Goal: Task Accomplishment & Management: Use online tool/utility

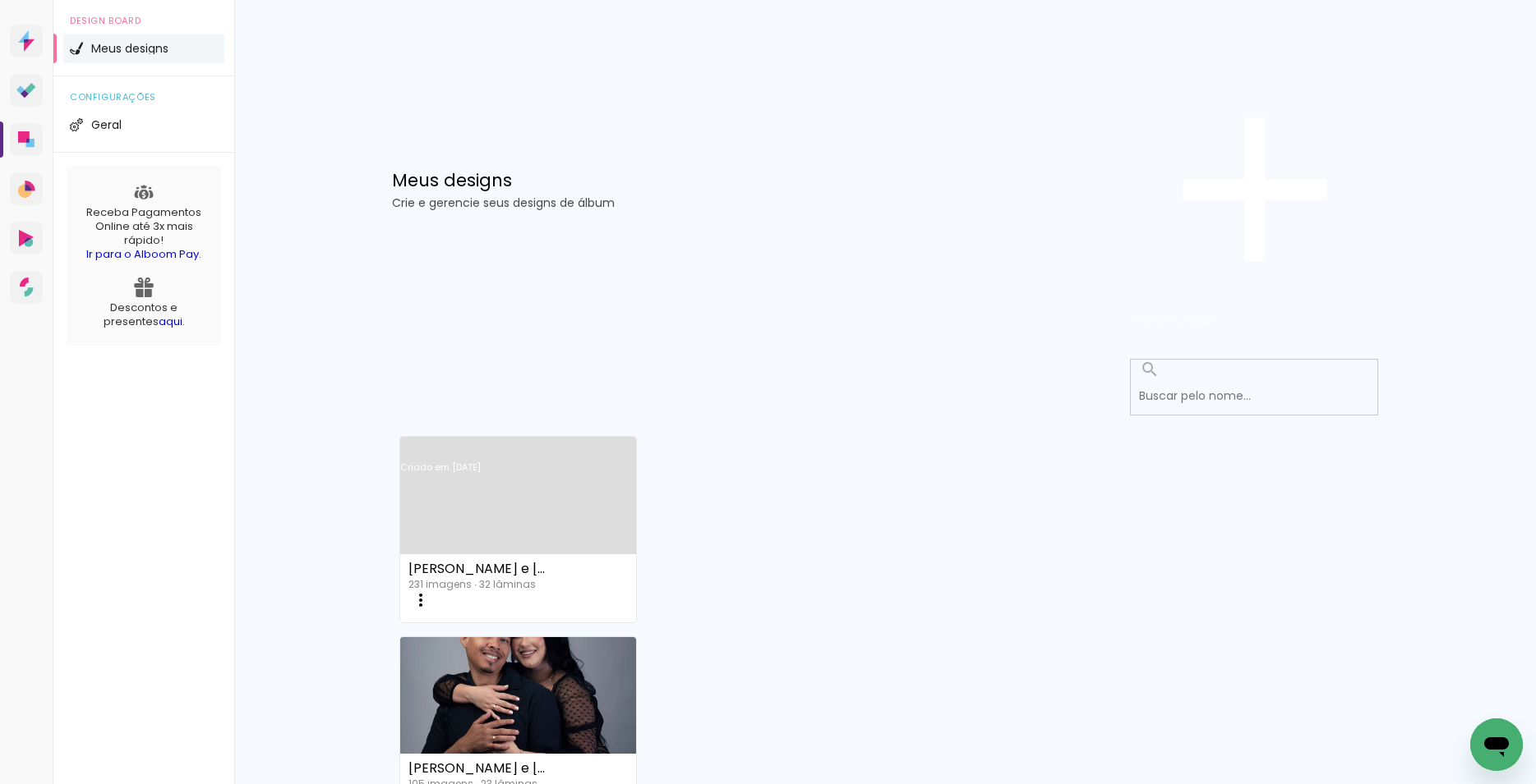
click at [544, 443] on link "Criado em [DATE]" at bounding box center [518, 489] width 236 height 93
click at [546, 443] on link "Criado em [DATE]" at bounding box center [518, 489] width 236 height 93
